Goal: Find specific page/section: Find specific page/section

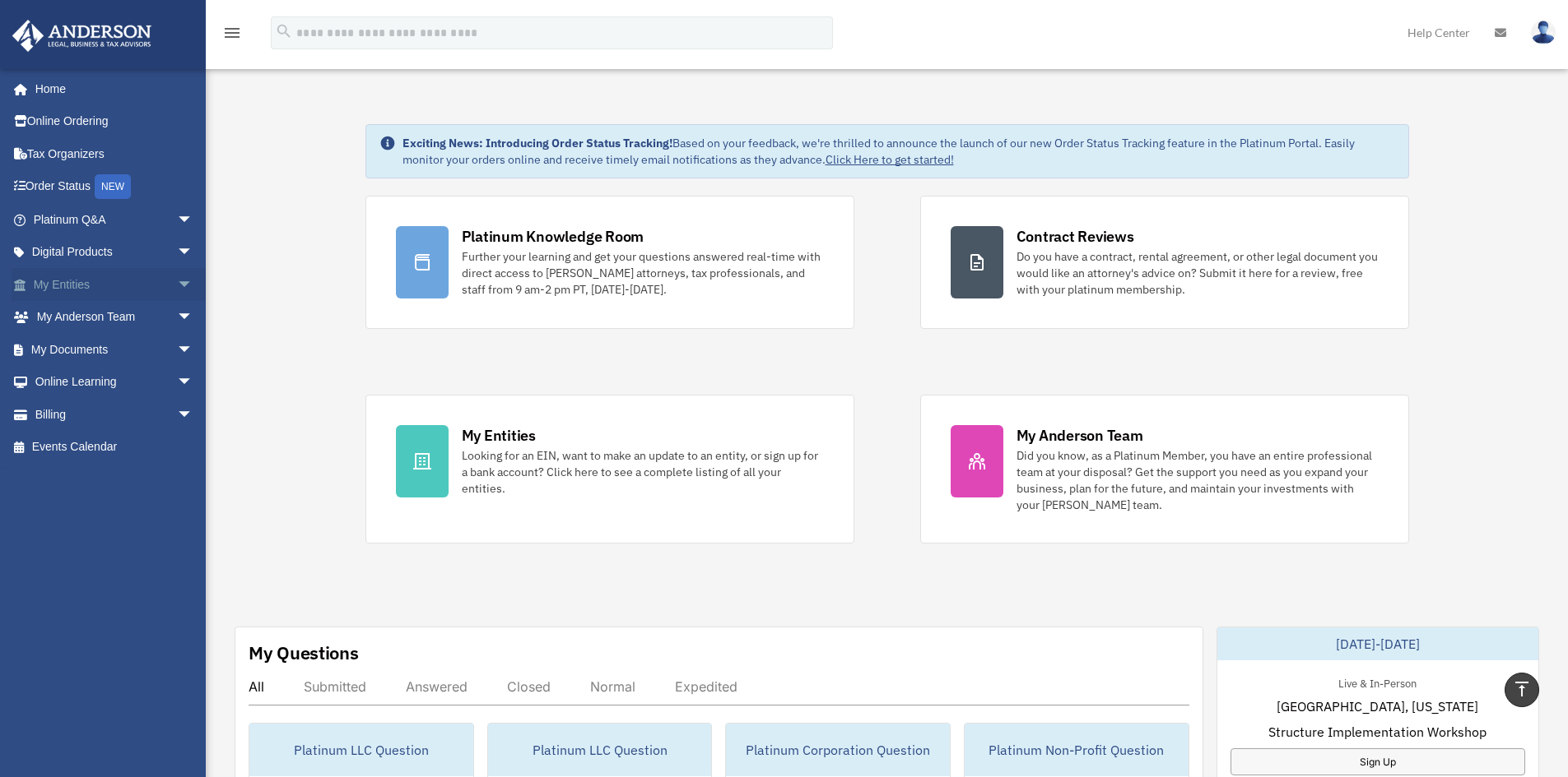
scroll to position [331, 0]
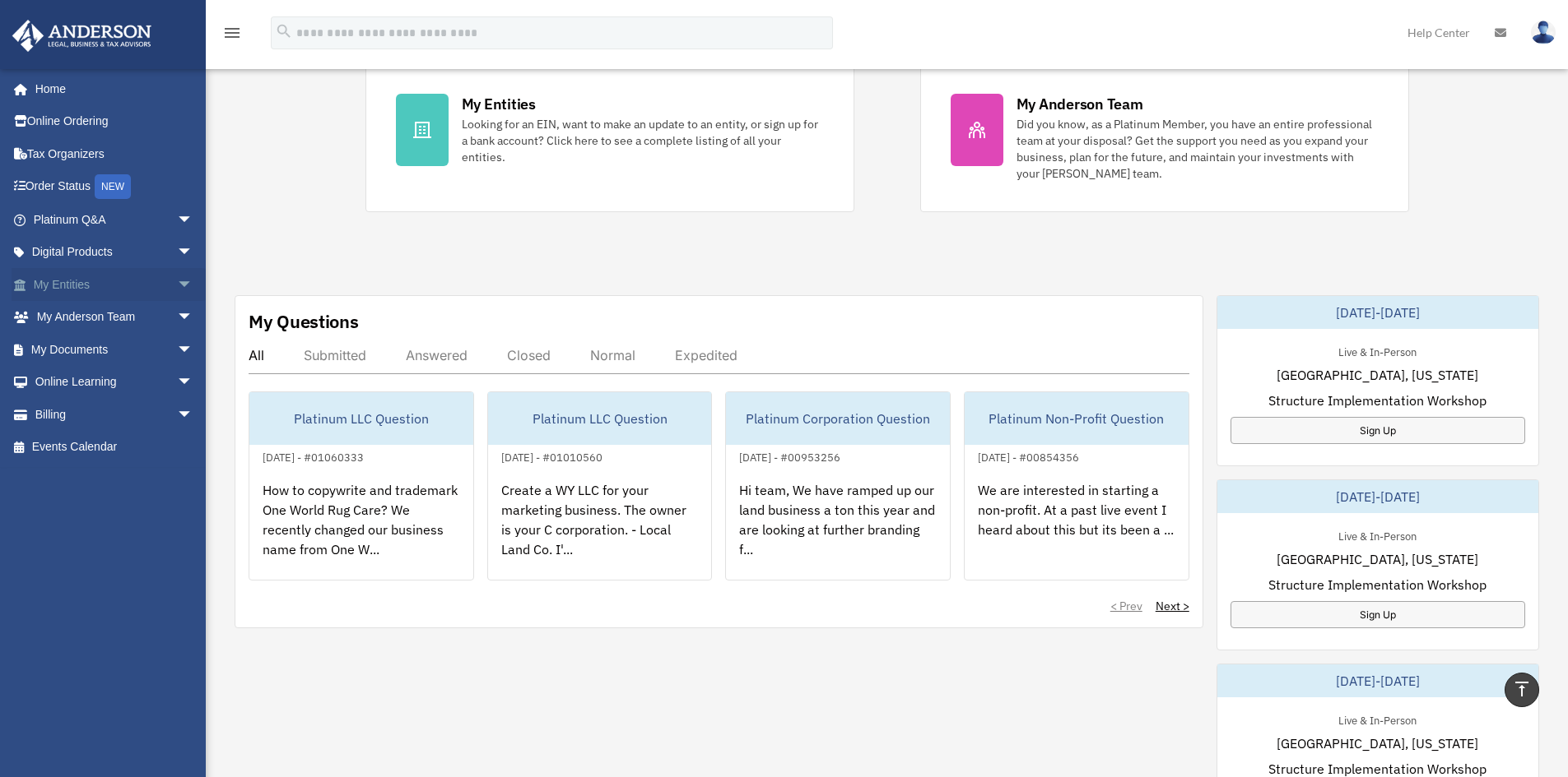
click at [102, 283] on link "My Entities arrow_drop_down" at bounding box center [115, 284] width 207 height 33
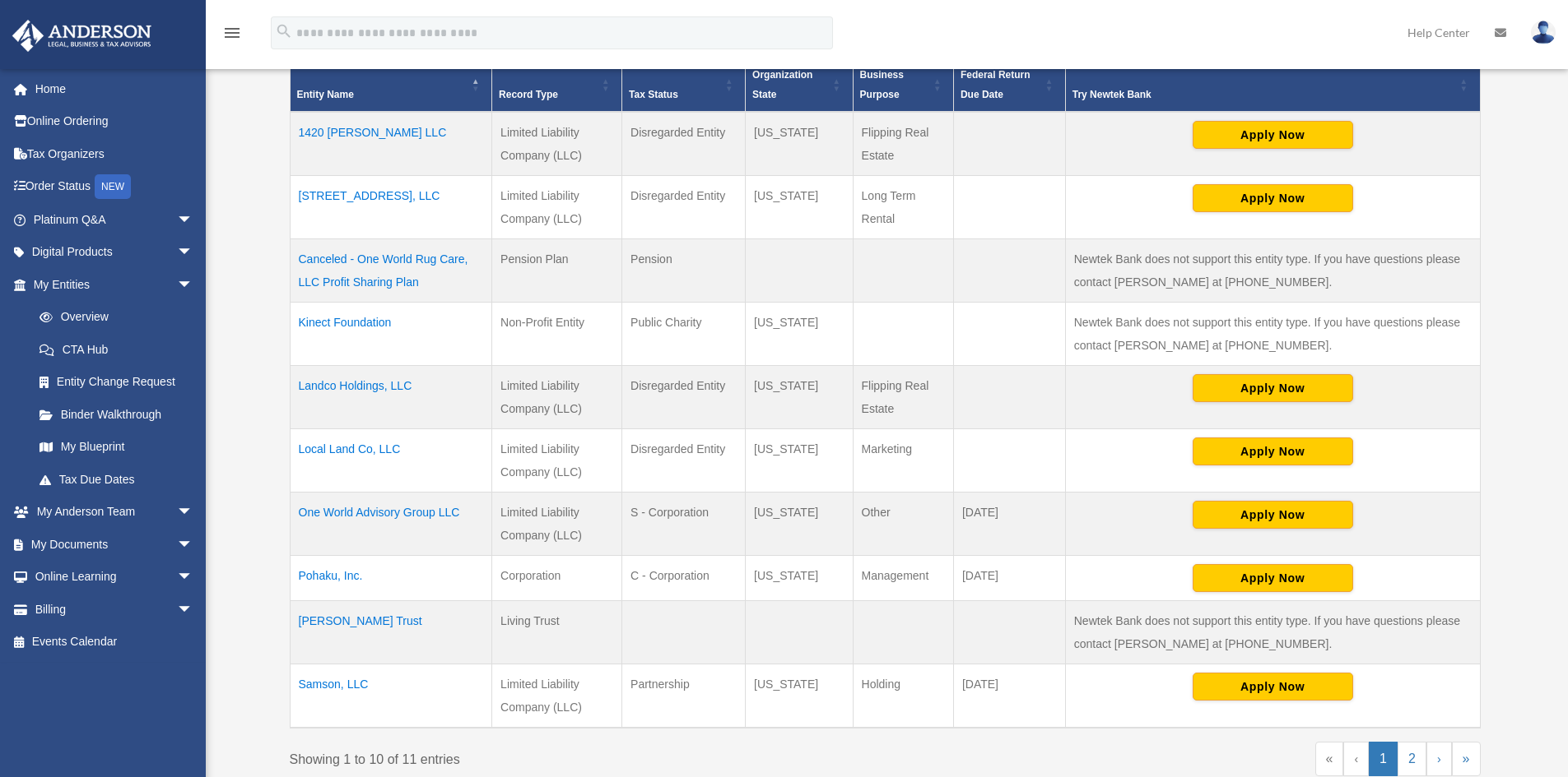
scroll to position [463, 0]
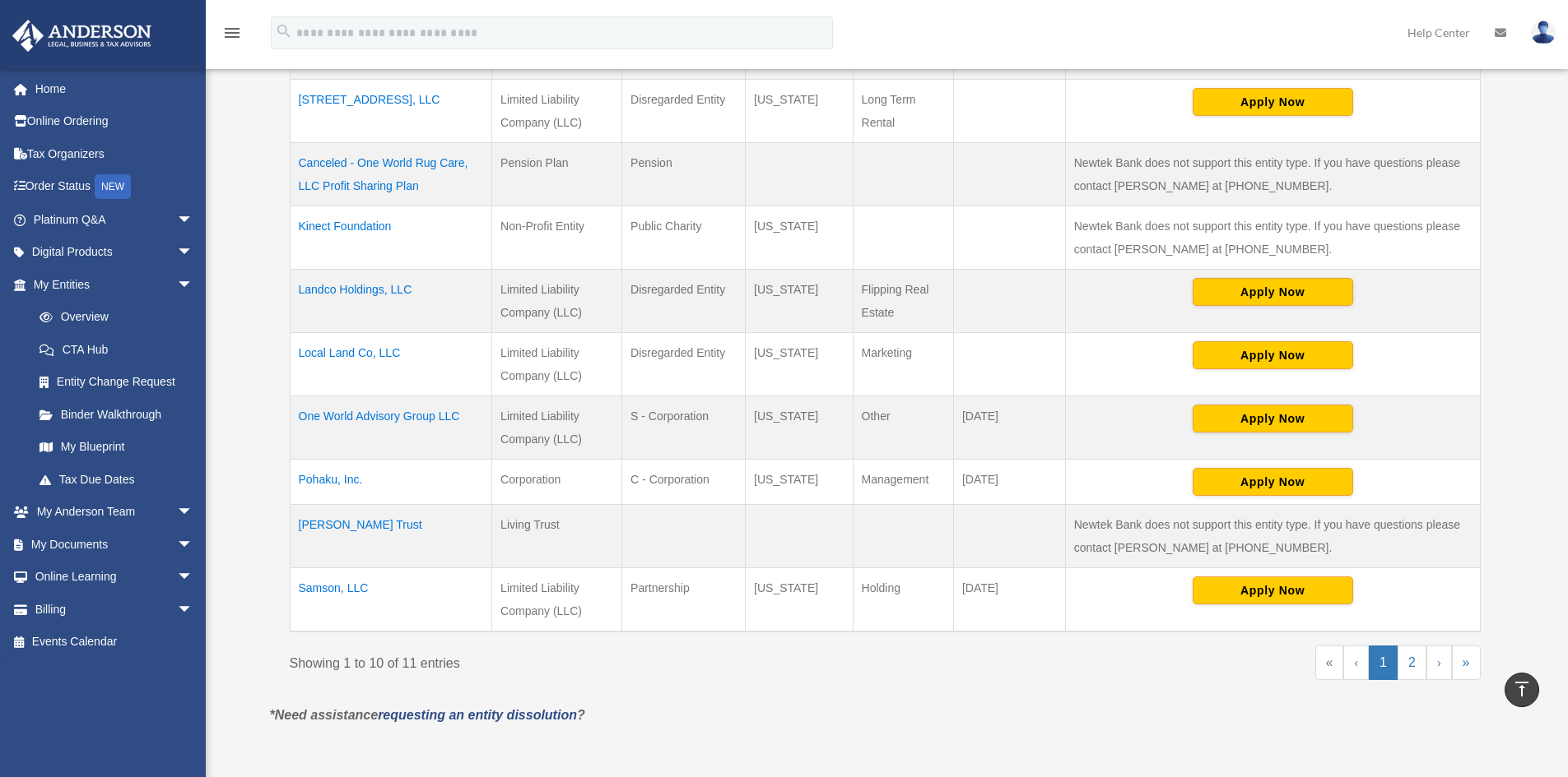
click at [350, 357] on td "Local Land Co, LLC" at bounding box center [390, 365] width 202 height 63
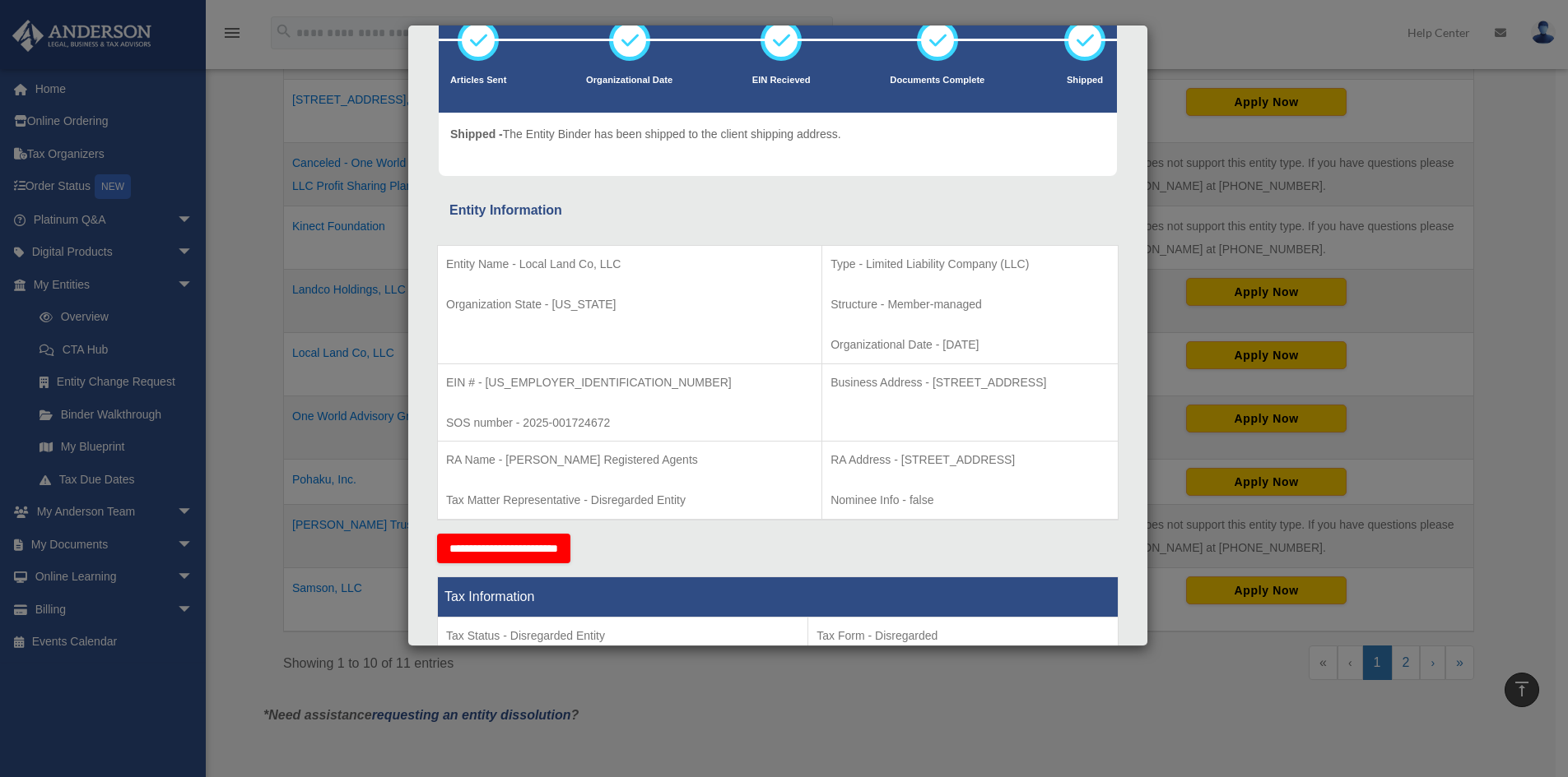
scroll to position [0, 0]
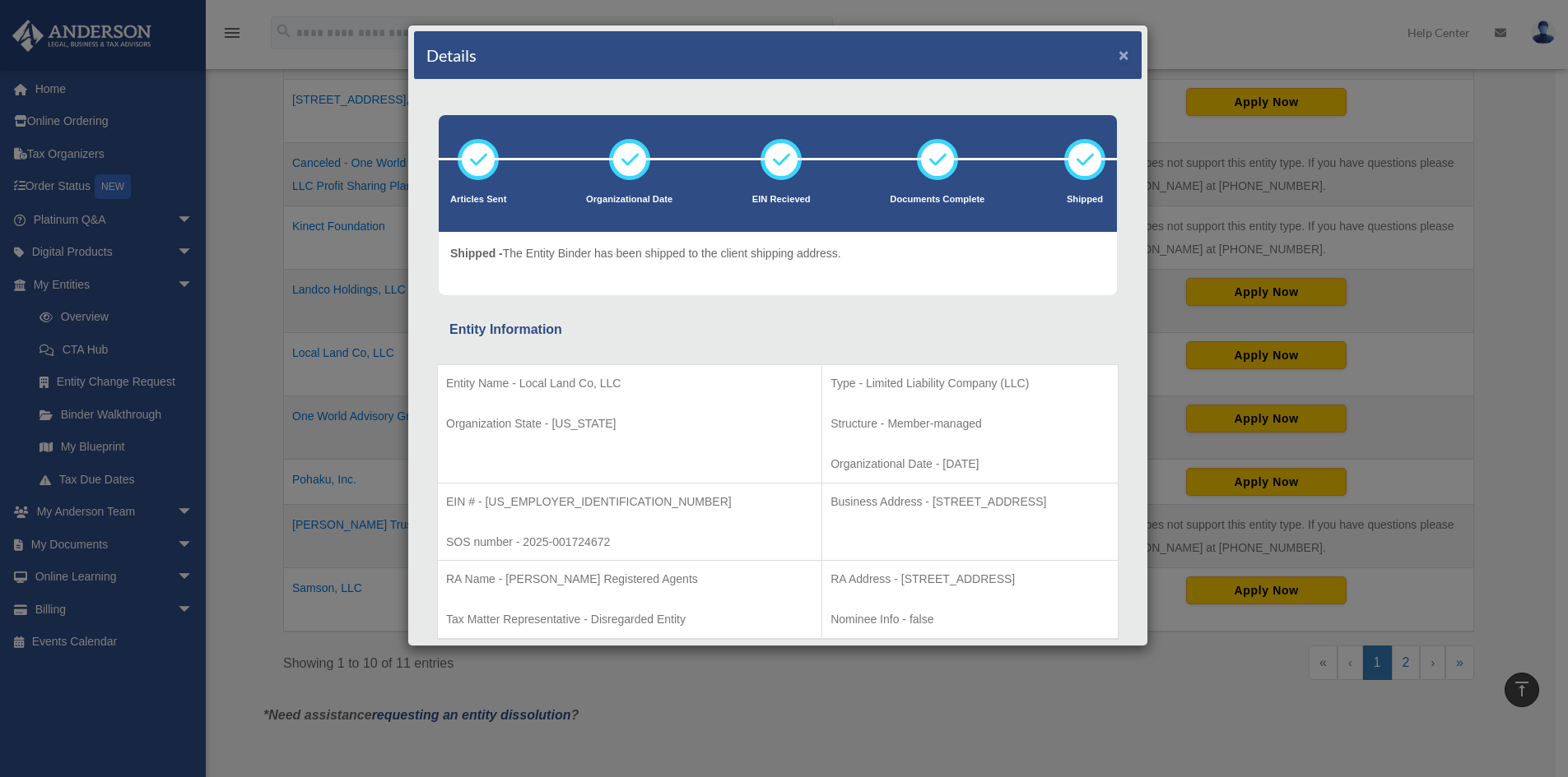
click at [1118, 57] on button "×" at bounding box center [1123, 54] width 10 height 18
